Goal: Task Accomplishment & Management: Manage account settings

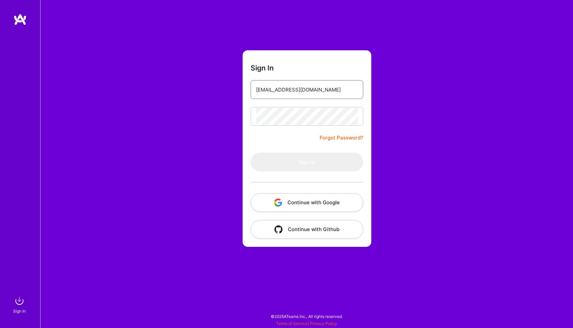
type input "[EMAIL_ADDRESS][DOMAIN_NAME]"
click at [291, 158] on button "Sign In" at bounding box center [307, 162] width 113 height 19
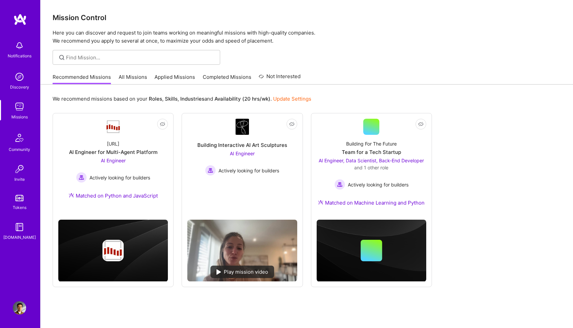
click at [17, 305] on img at bounding box center [19, 307] width 13 height 13
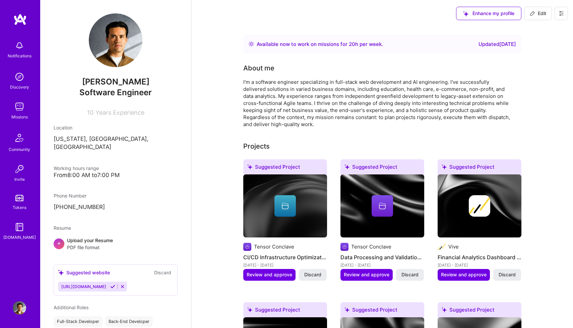
click at [349, 107] on div "I'm a software engineer specializing in full-stack web development and AI engin…" at bounding box center [377, 102] width 268 height 49
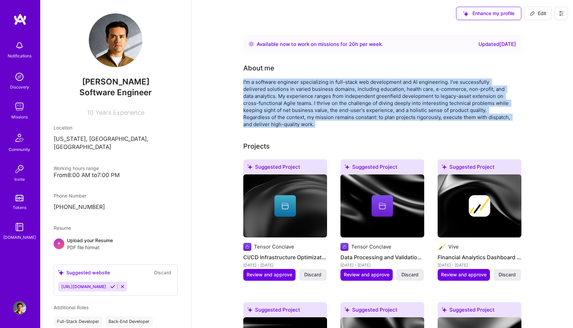
copy div "I'm a software engineer specializing in full-stack web development and AI engin…"
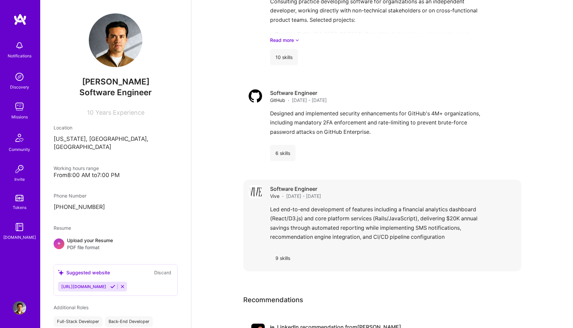
scroll to position [746, 0]
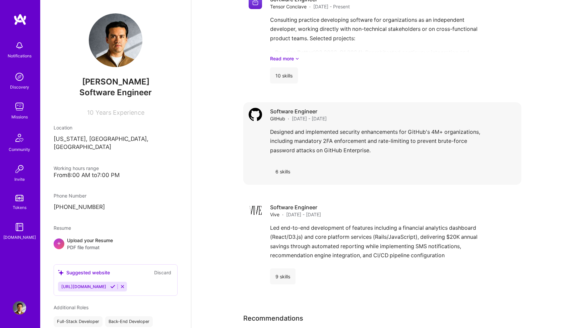
click at [328, 141] on div "Designed and implemented security enhancements for GitHub's 4M+ organizations, …" at bounding box center [393, 142] width 246 height 31
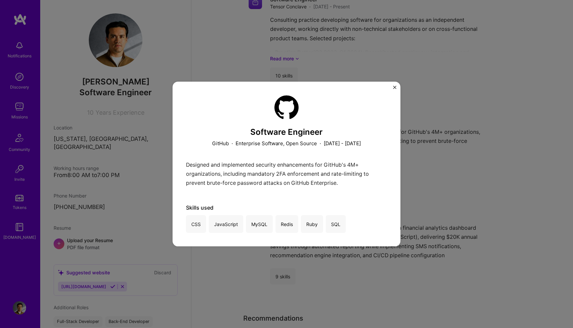
click at [396, 89] on button "Close" at bounding box center [394, 89] width 3 height 7
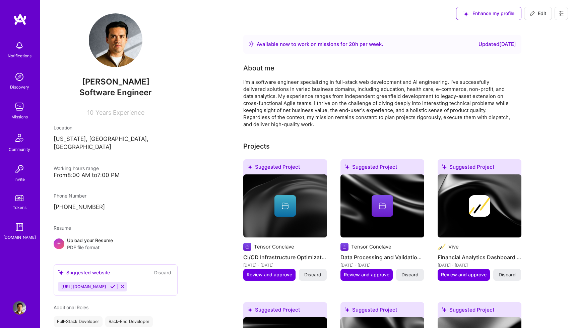
click at [541, 14] on span "Edit" at bounding box center [538, 13] width 16 height 7
select select "US"
select select "Right Now"
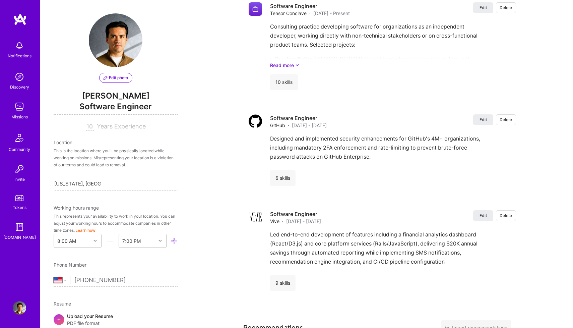
scroll to position [1061, 0]
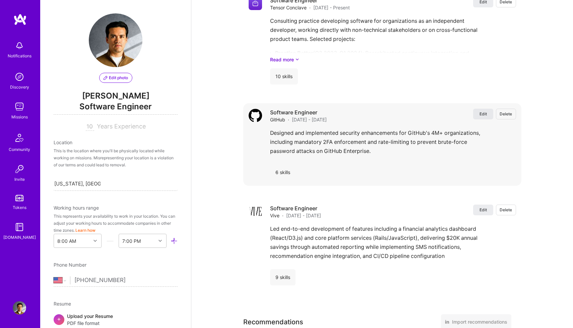
click at [487, 115] on button "Edit" at bounding box center [483, 114] width 20 height 11
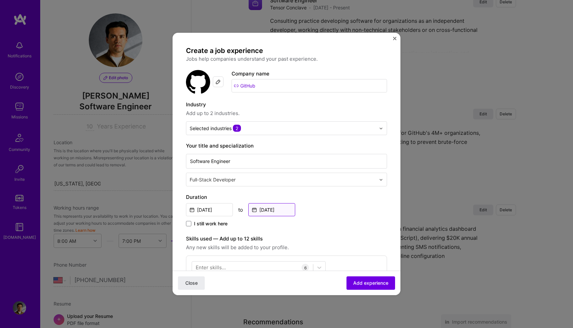
click at [260, 212] on input "[DATE]" at bounding box center [271, 209] width 47 height 13
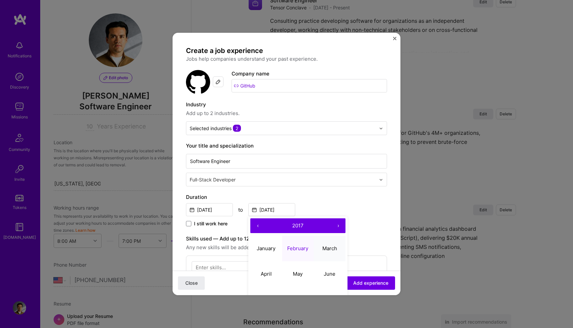
click at [325, 248] on abbr "March" at bounding box center [330, 248] width 15 height 6
type input "[DATE]"
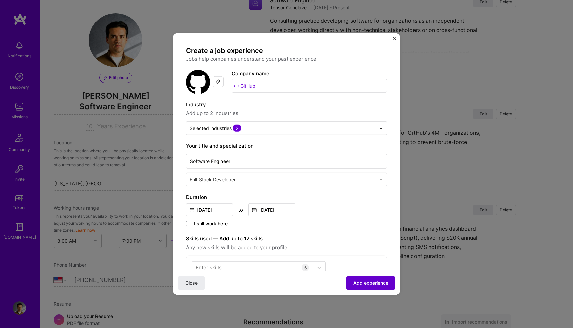
click at [367, 284] on span "Add experience" at bounding box center [370, 283] width 35 height 7
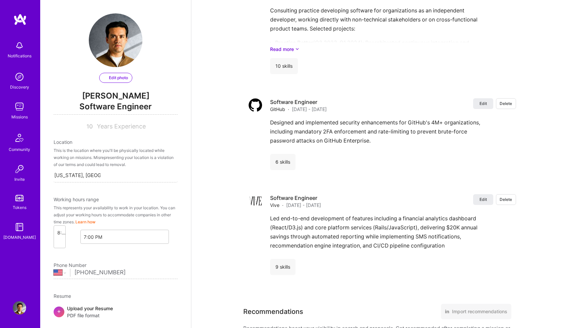
select select "US"
select select "Right Now"
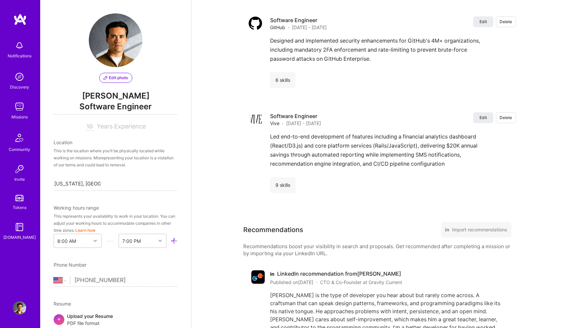
scroll to position [1138, 0]
